Goal: Information Seeking & Learning: Check status

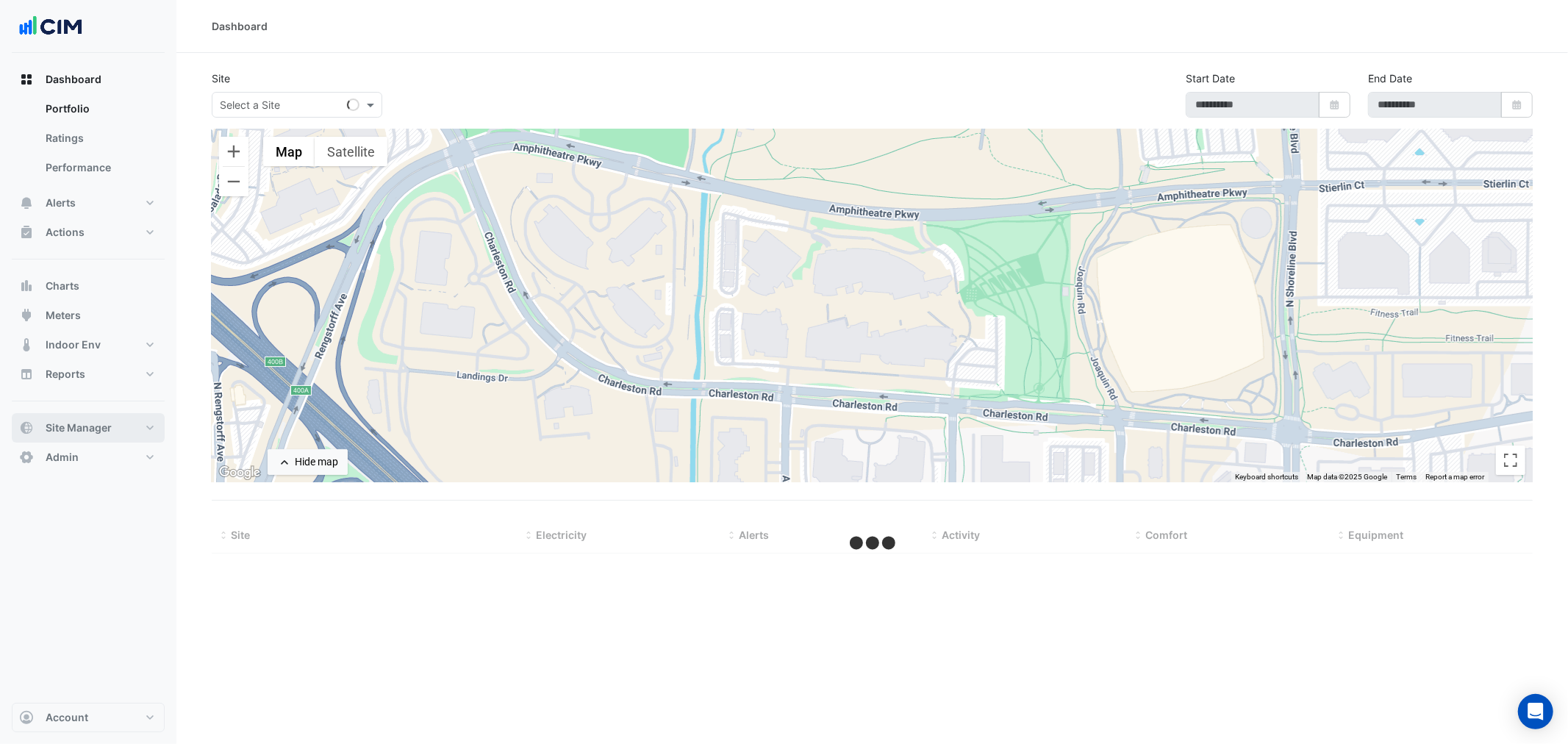
click at [79, 434] on span "Site Manager" at bounding box center [78, 427] width 66 height 14
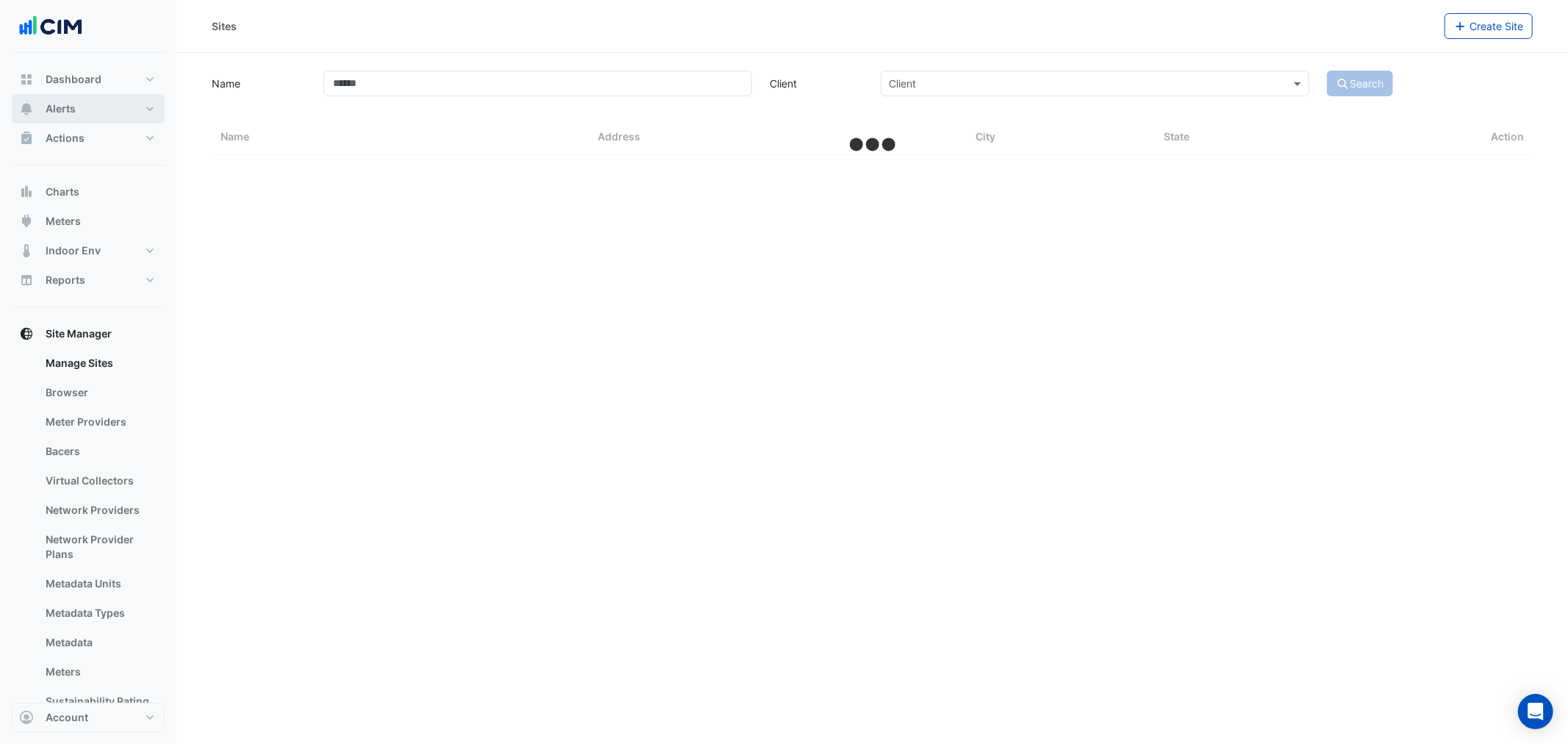
click at [91, 109] on button "Alerts" at bounding box center [88, 108] width 153 height 30
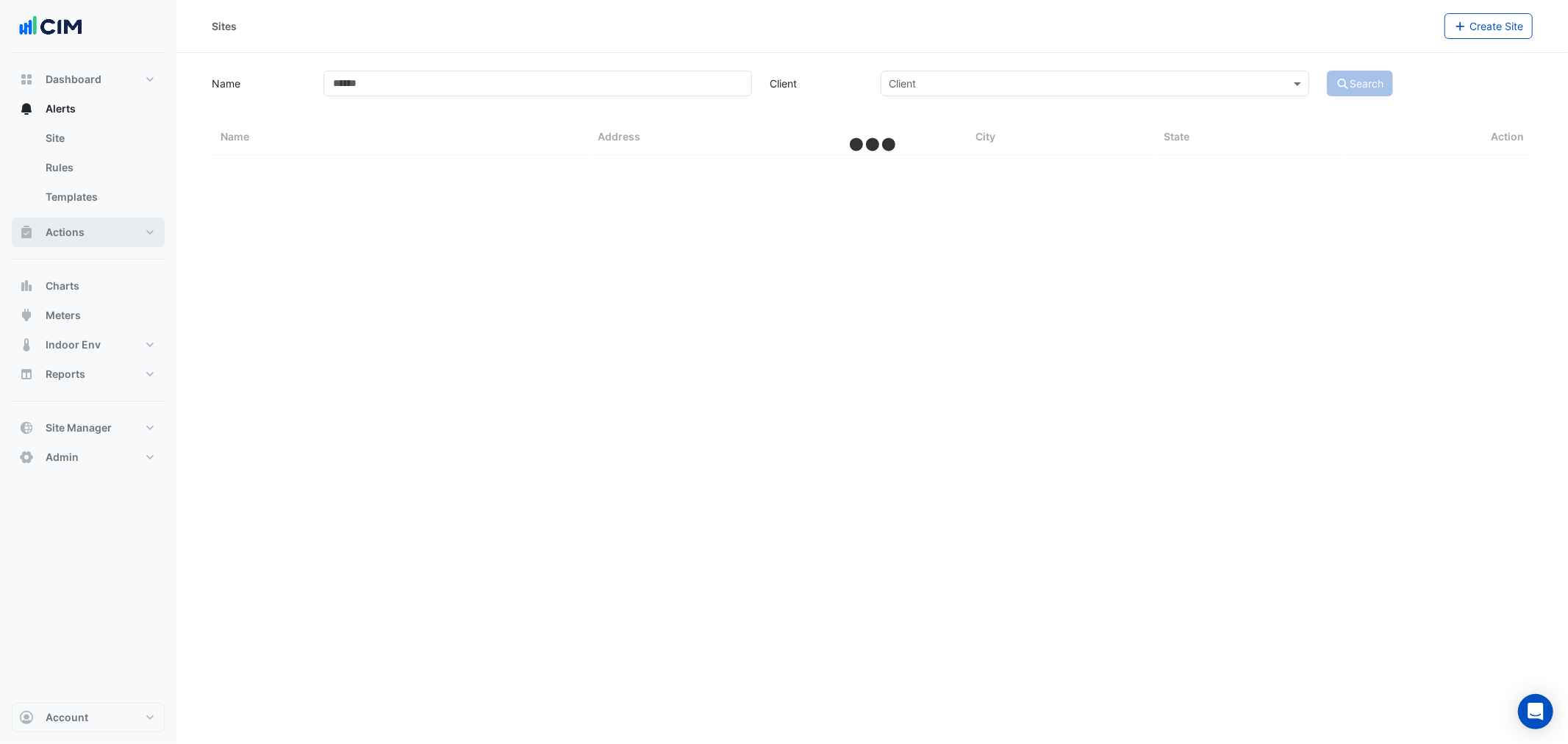
click at [94, 227] on button "Actions" at bounding box center [88, 232] width 153 height 30
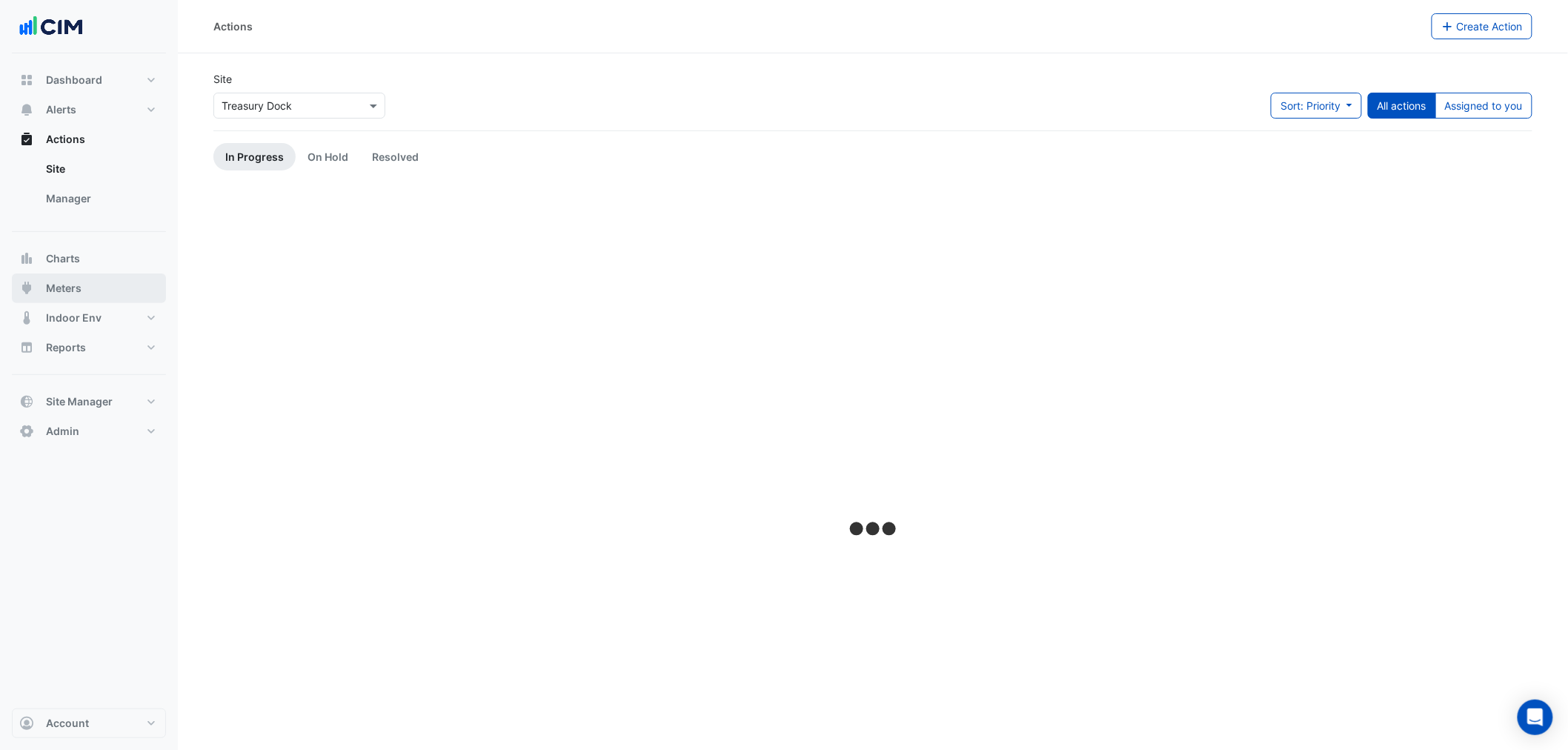
click at [87, 290] on button "Meters" at bounding box center [89, 288] width 154 height 30
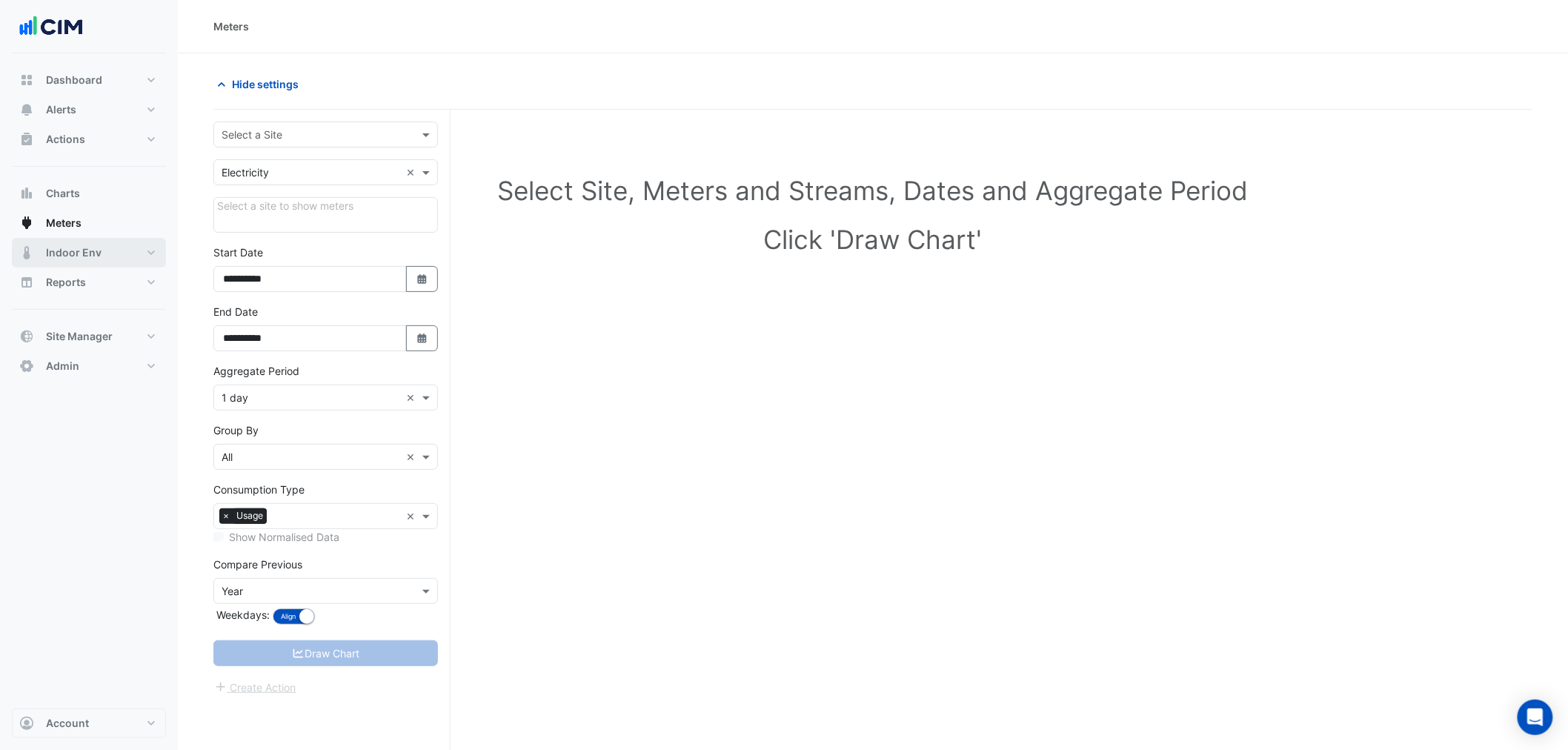
click at [99, 252] on button "Indoor Env" at bounding box center [89, 253] width 154 height 30
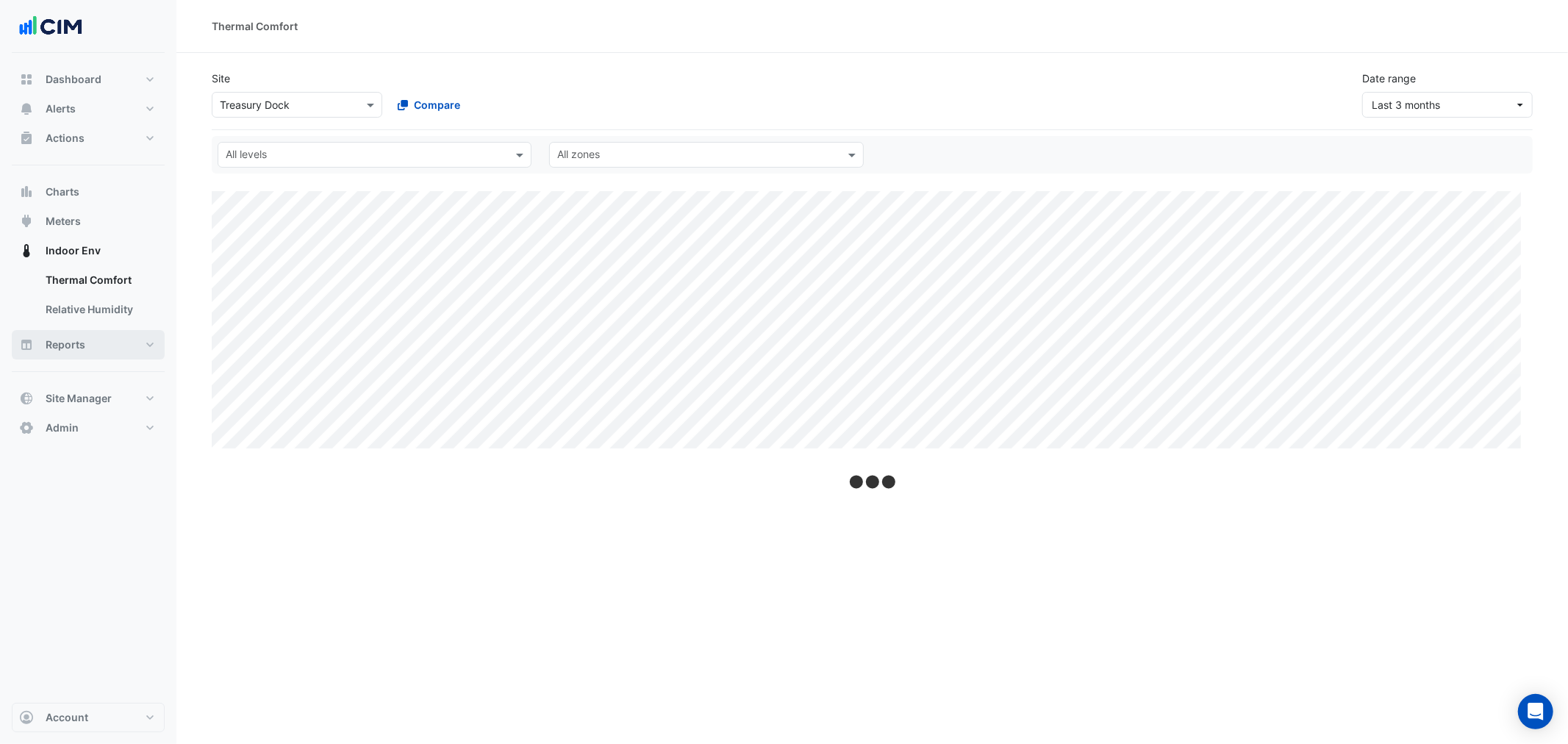
click at [84, 347] on button "Reports" at bounding box center [88, 345] width 153 height 30
select select "***"
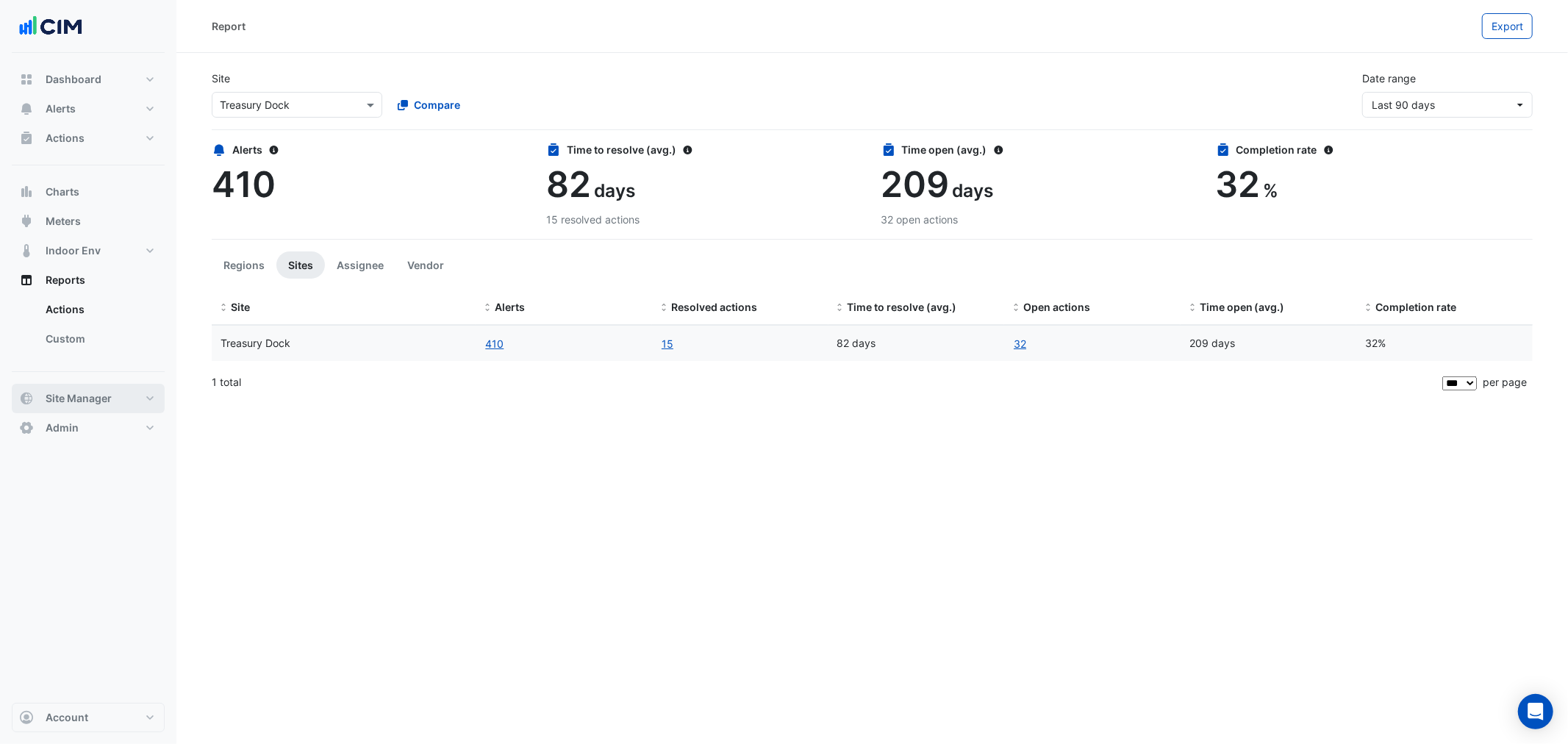
click at [150, 395] on button "Site Manager" at bounding box center [88, 398] width 153 height 30
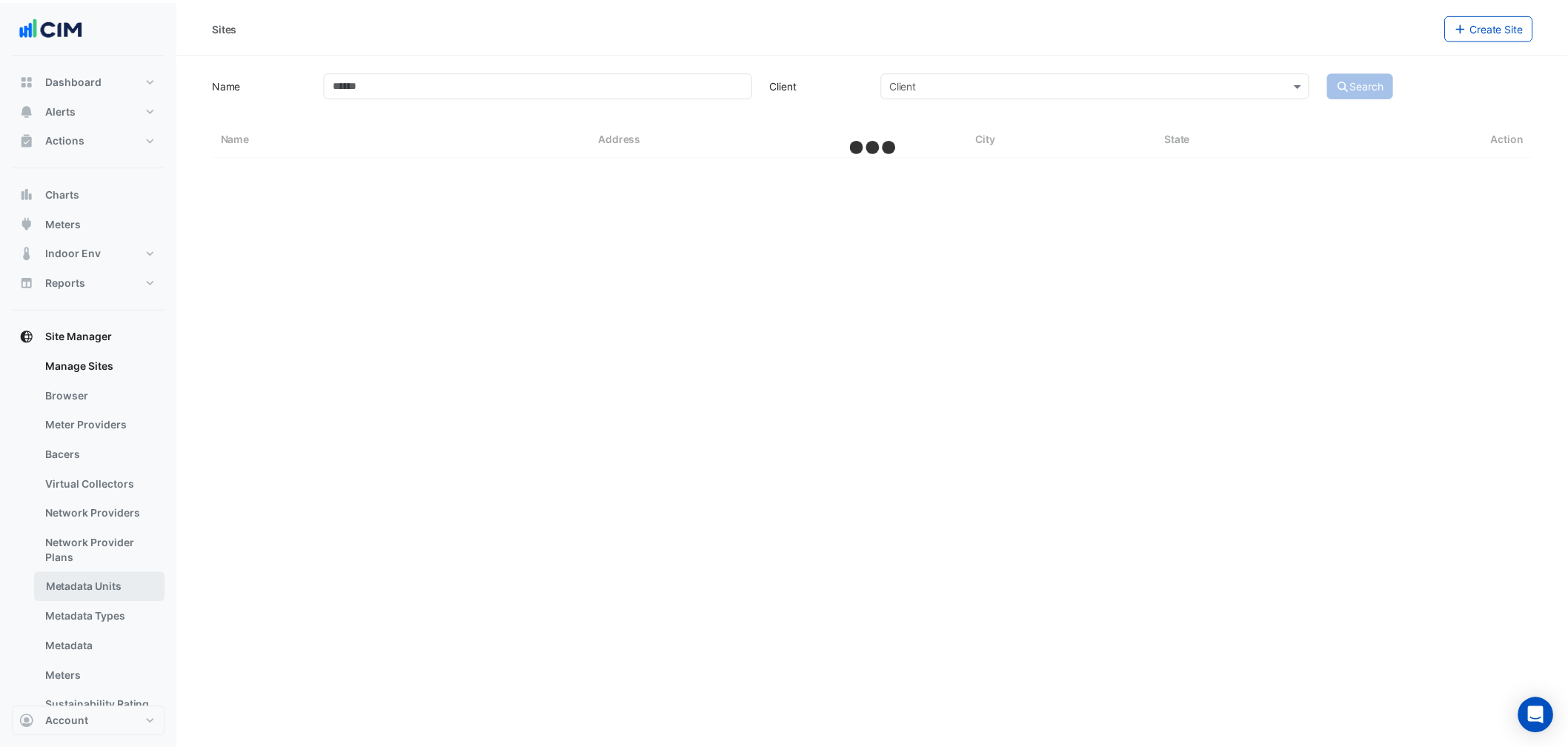
scroll to position [81, 0]
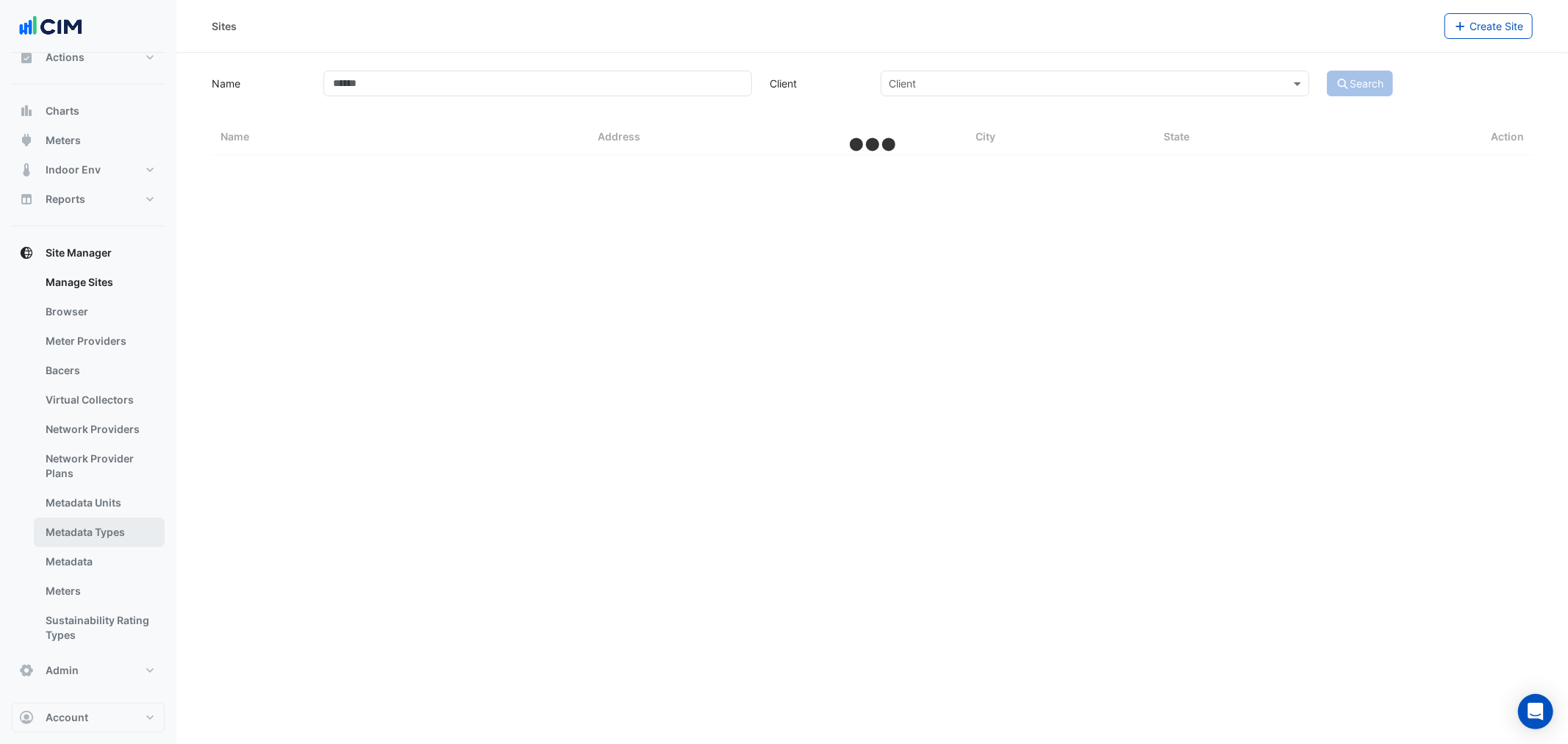
select select "***"
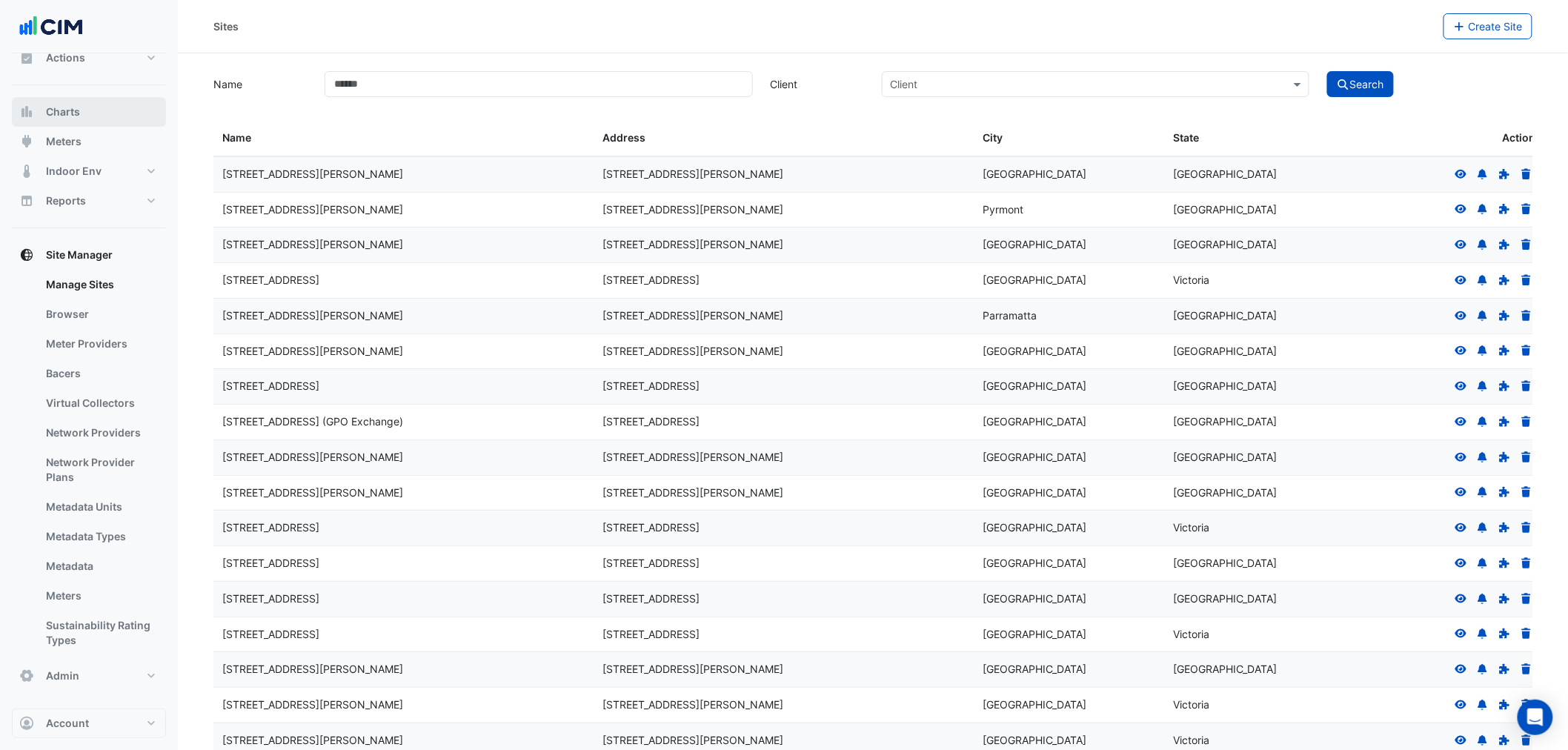
click at [68, 109] on span "Charts" at bounding box center [63, 111] width 34 height 14
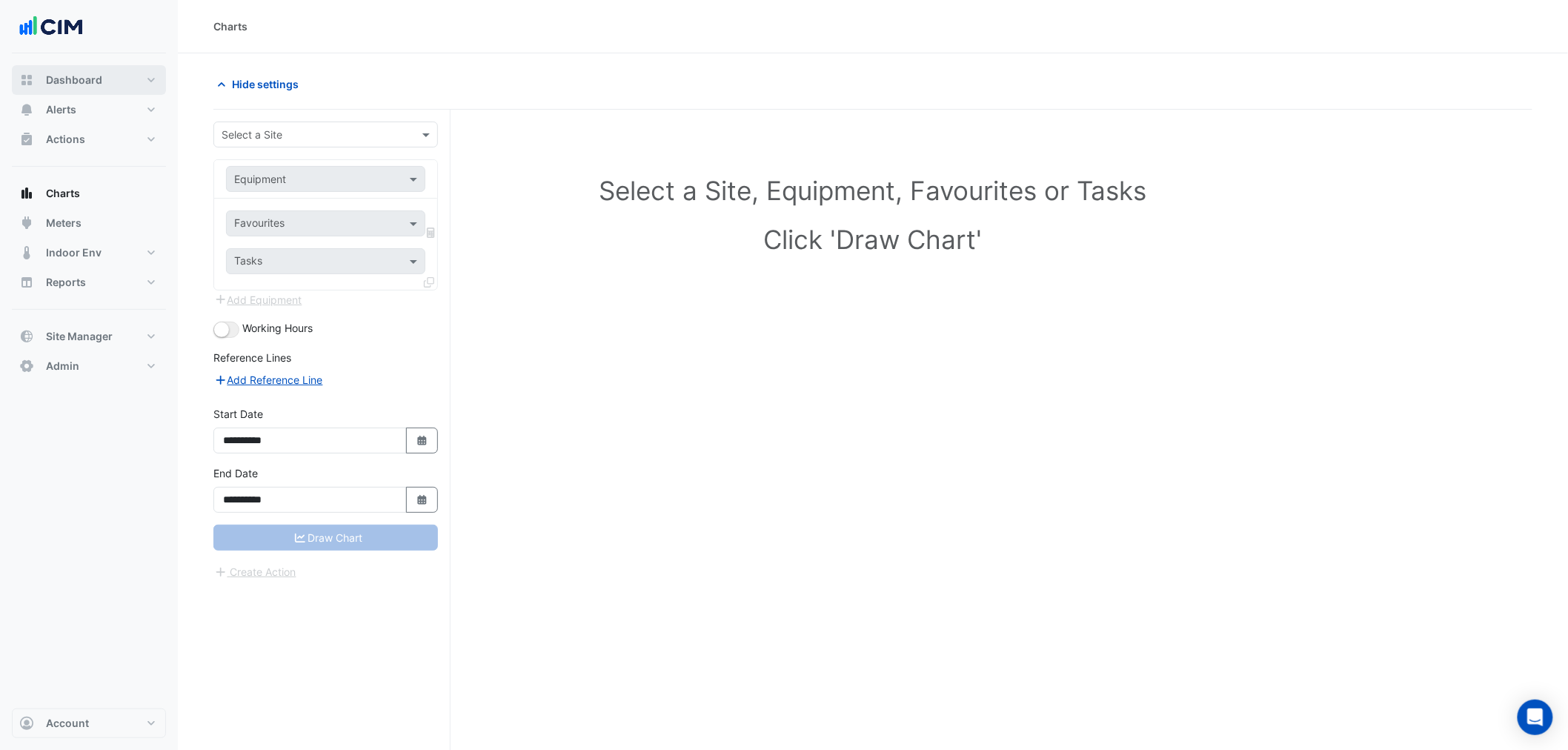
click at [85, 74] on span "Dashboard" at bounding box center [74, 79] width 56 height 14
select select "***"
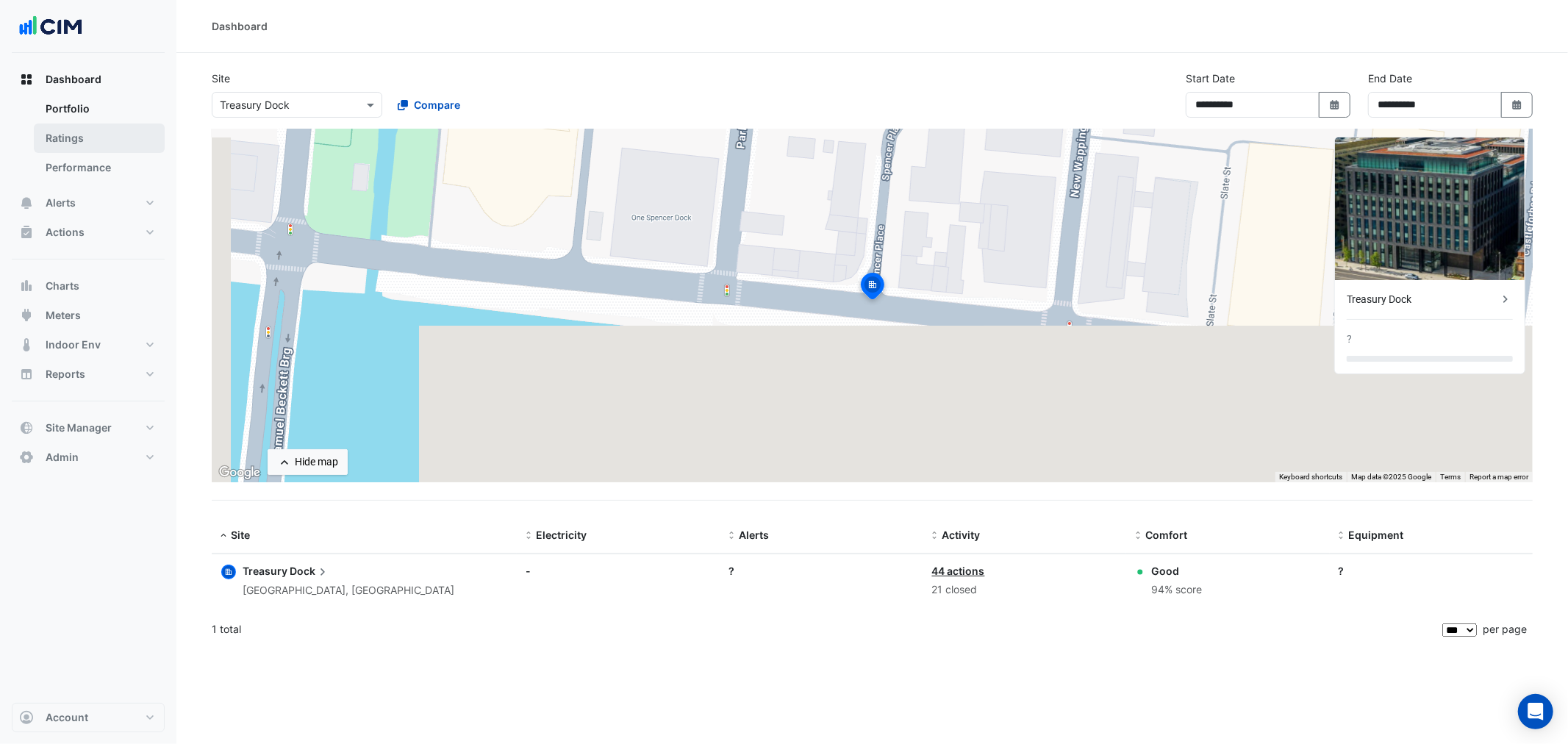
click at [74, 138] on link "Ratings" at bounding box center [99, 138] width 131 height 30
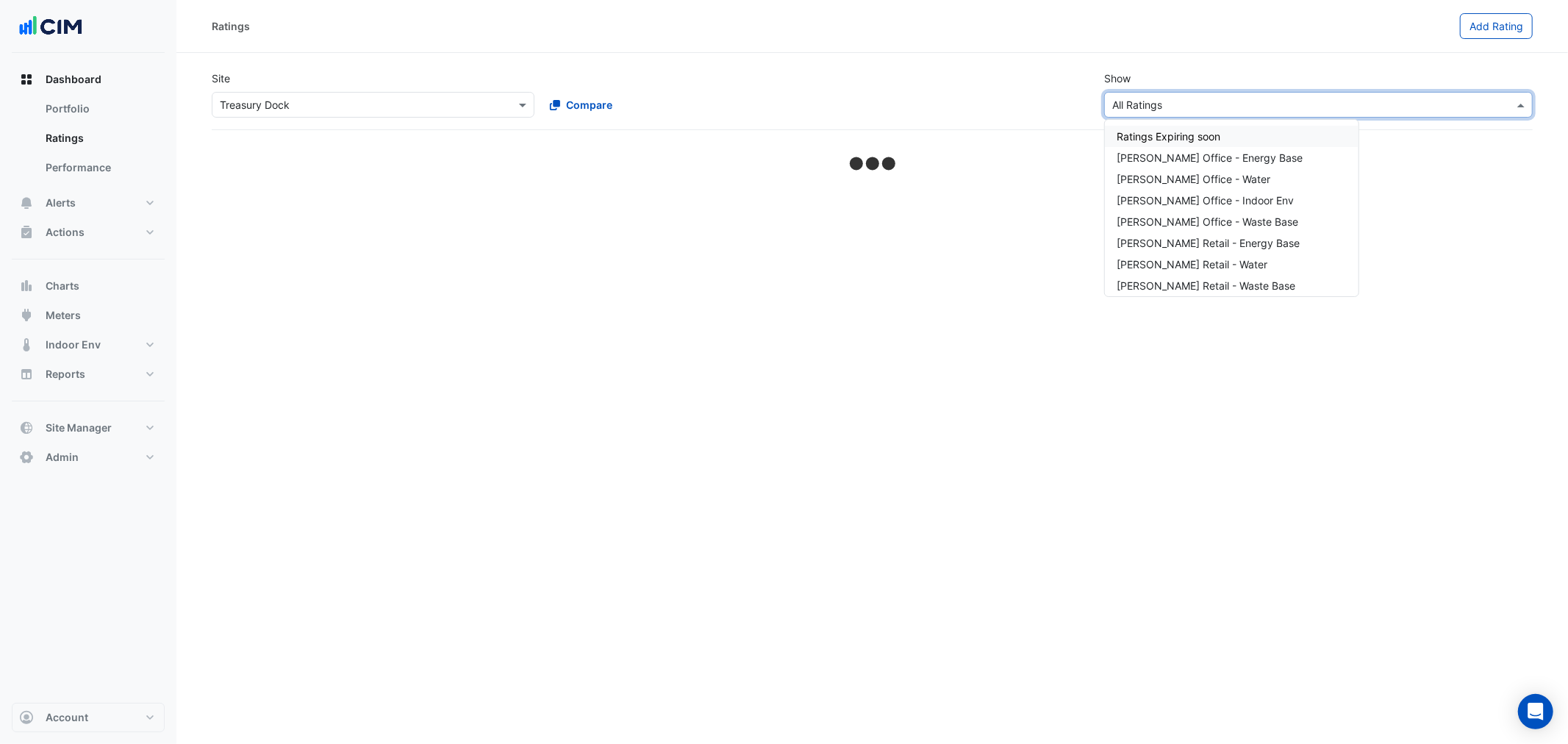
click at [1254, 108] on input "text" at bounding box center [1304, 105] width 383 height 15
click at [1244, 245] on span "[PERSON_NAME] Retail - Energy Base" at bounding box center [1208, 242] width 183 height 12
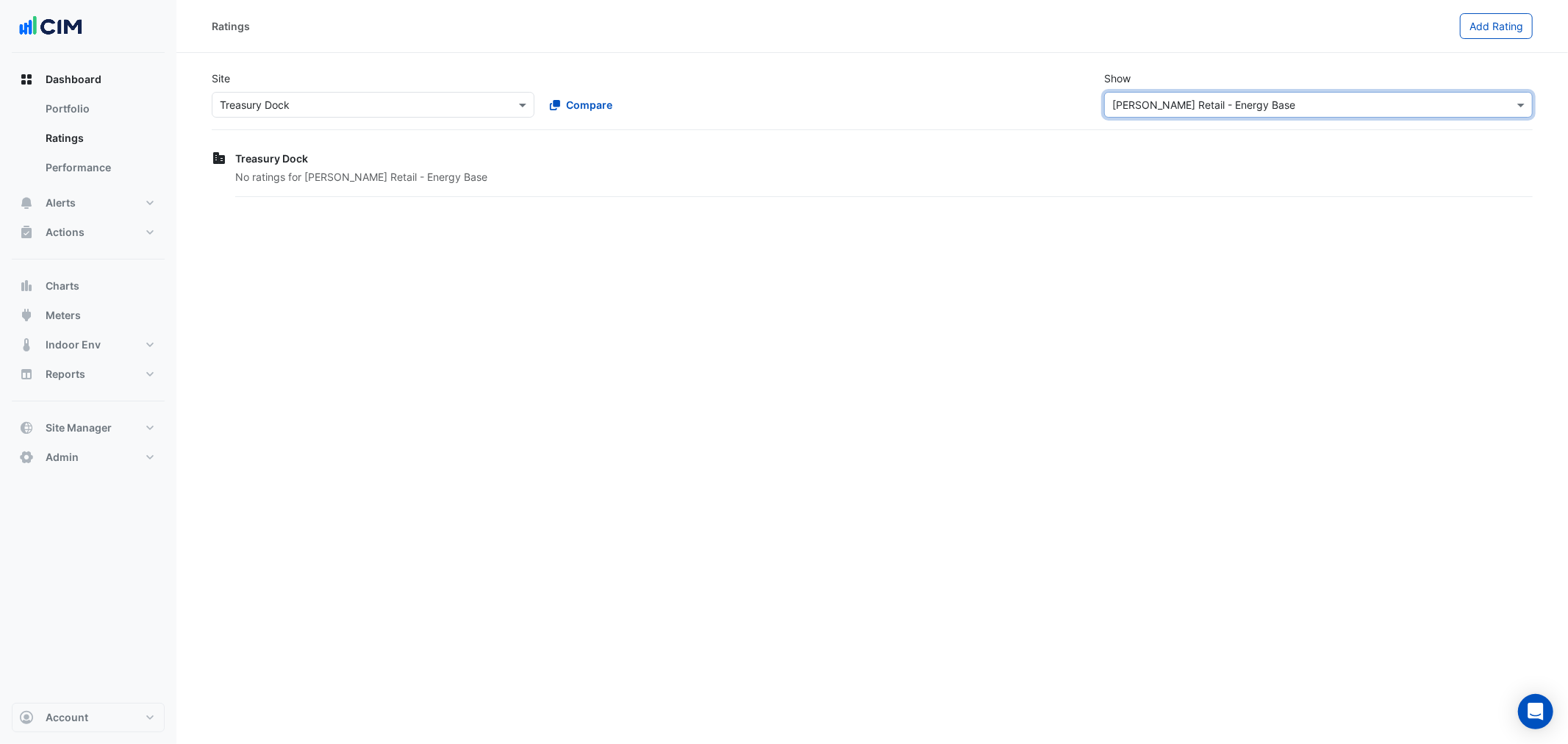
click at [1288, 103] on input "text" at bounding box center [1304, 105] width 383 height 15
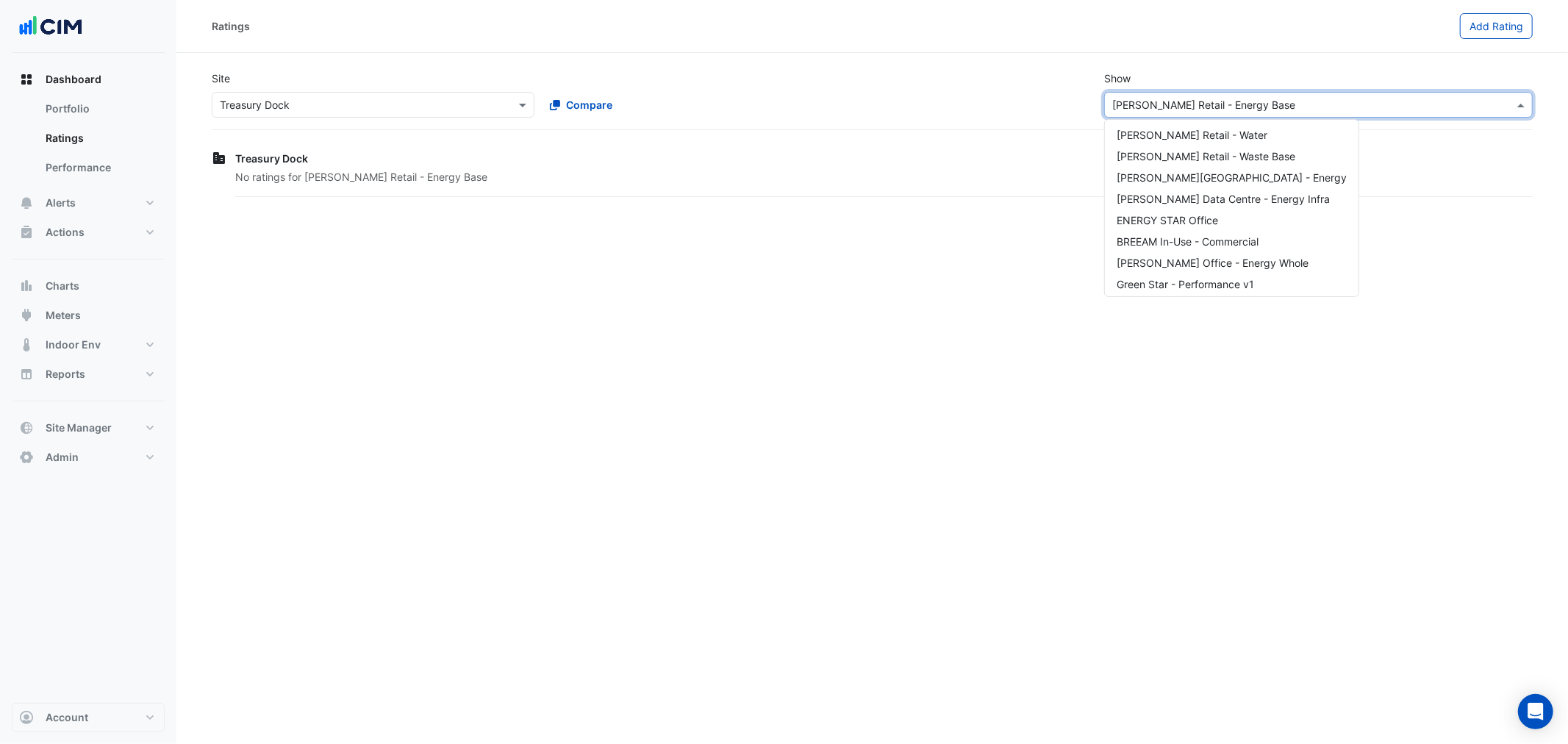
scroll to position [154, 0]
click at [1200, 256] on span "Green Star - Performance v1" at bounding box center [1186, 259] width 138 height 12
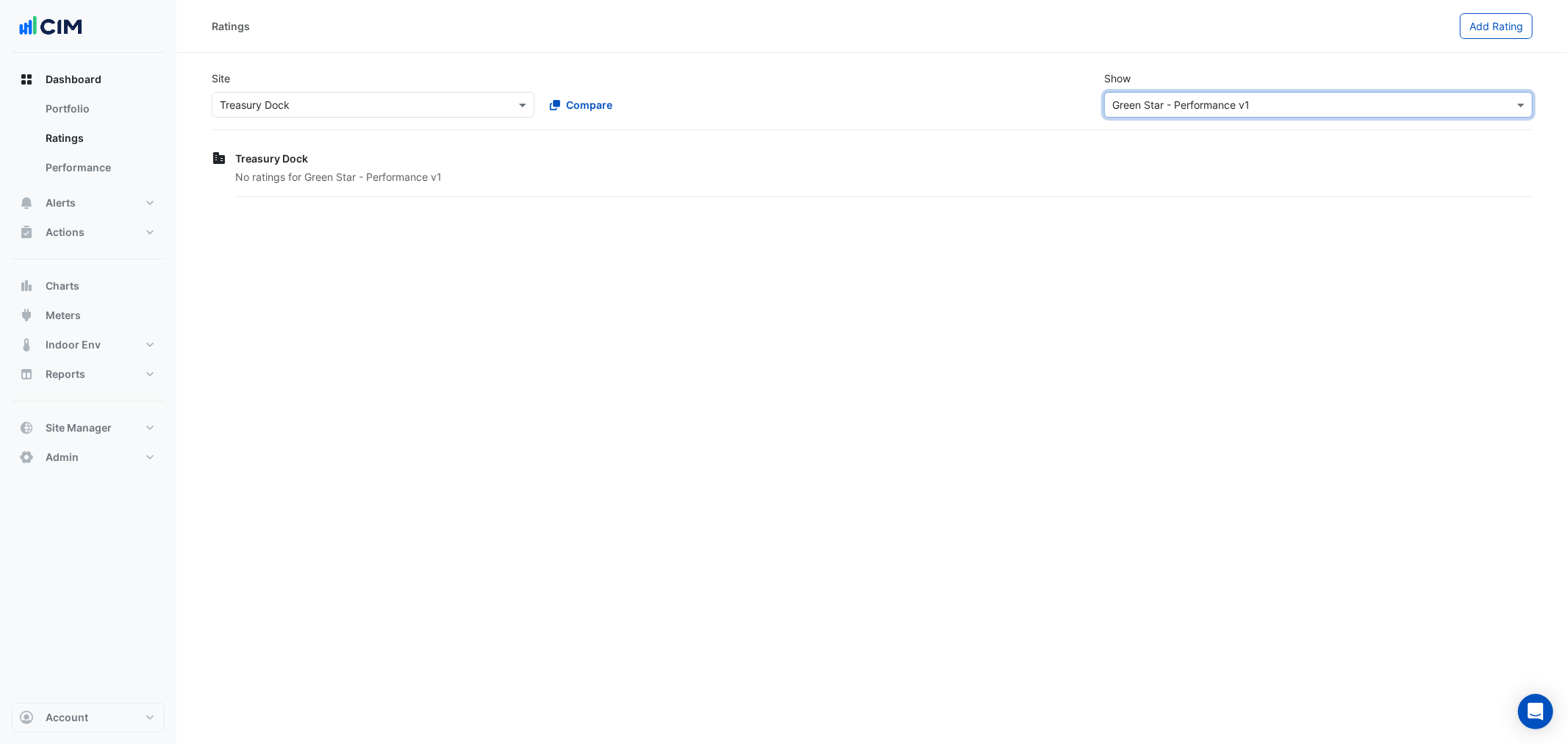
click at [347, 109] on input "text" at bounding box center [359, 105] width 278 height 15
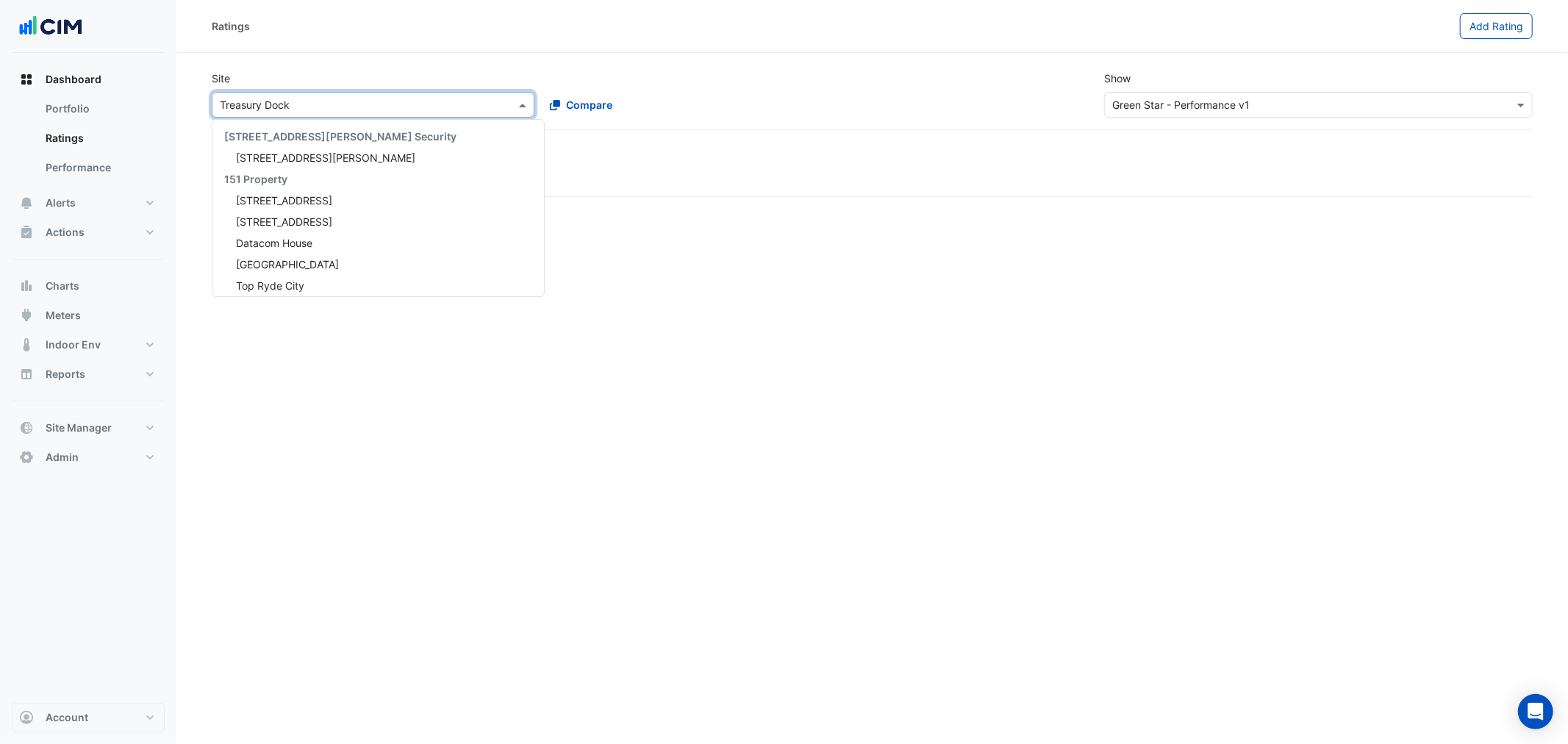
scroll to position [17182, 0]
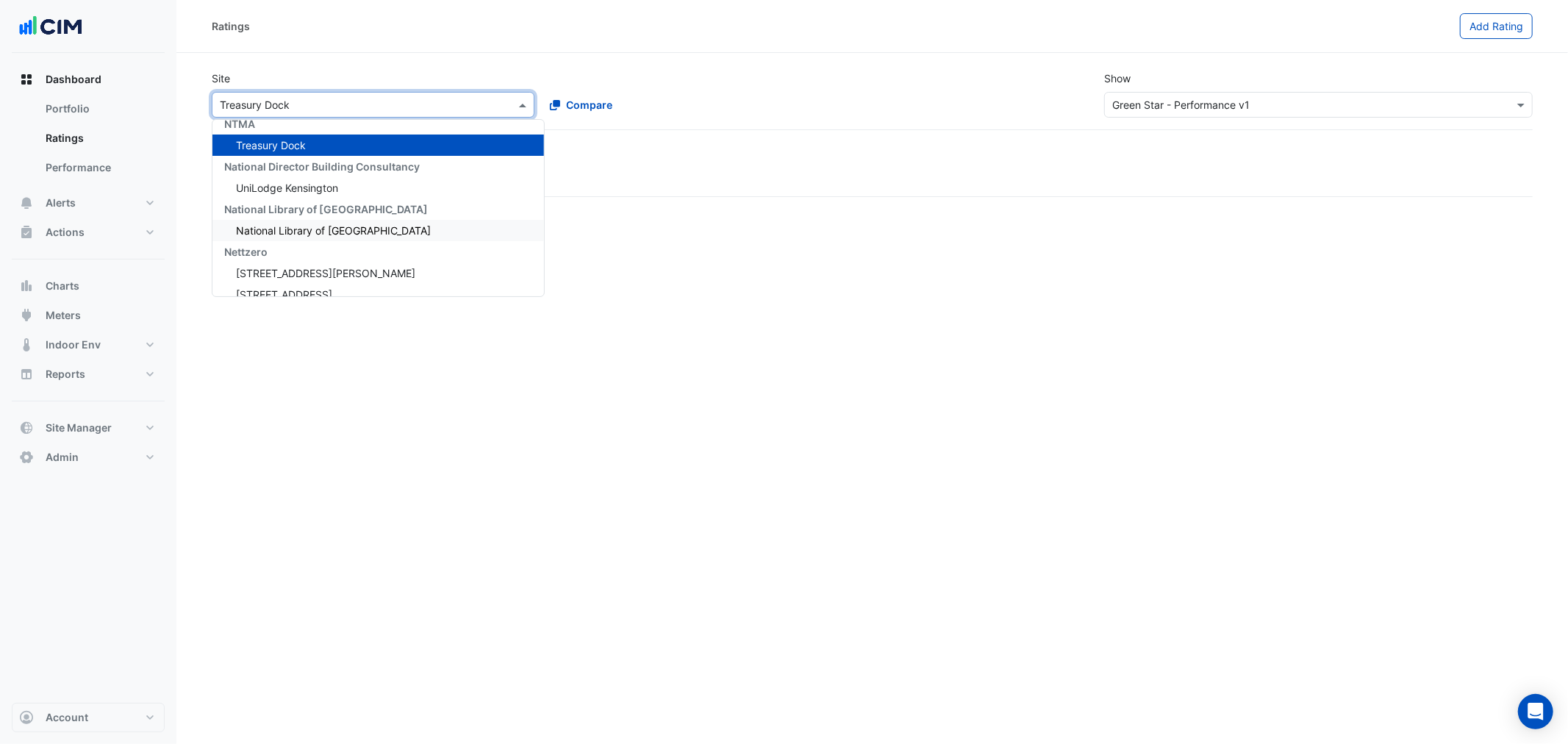
click at [350, 224] on span "National Library of [GEOGRAPHIC_DATA]" at bounding box center [334, 230] width 195 height 12
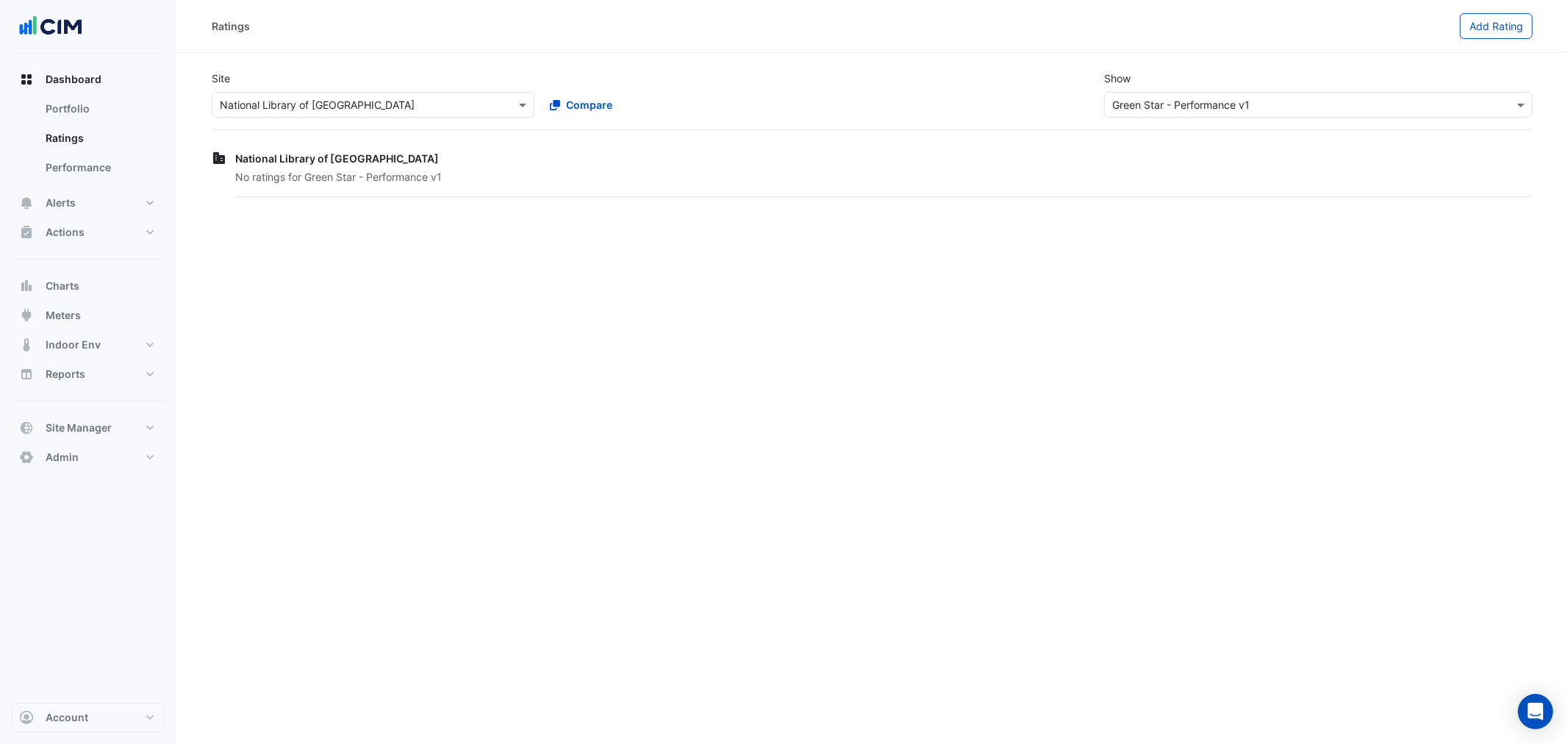
click at [369, 170] on span "No ratings for Green Star - Performance v1" at bounding box center [339, 176] width 207 height 12
drag, startPoint x: 260, startPoint y: 152, endPoint x: 367, endPoint y: 151, distance: 107.0
click at [285, 152] on span "National Library of [GEOGRAPHIC_DATA]" at bounding box center [337, 158] width 204 height 12
